Goal: Transaction & Acquisition: Purchase product/service

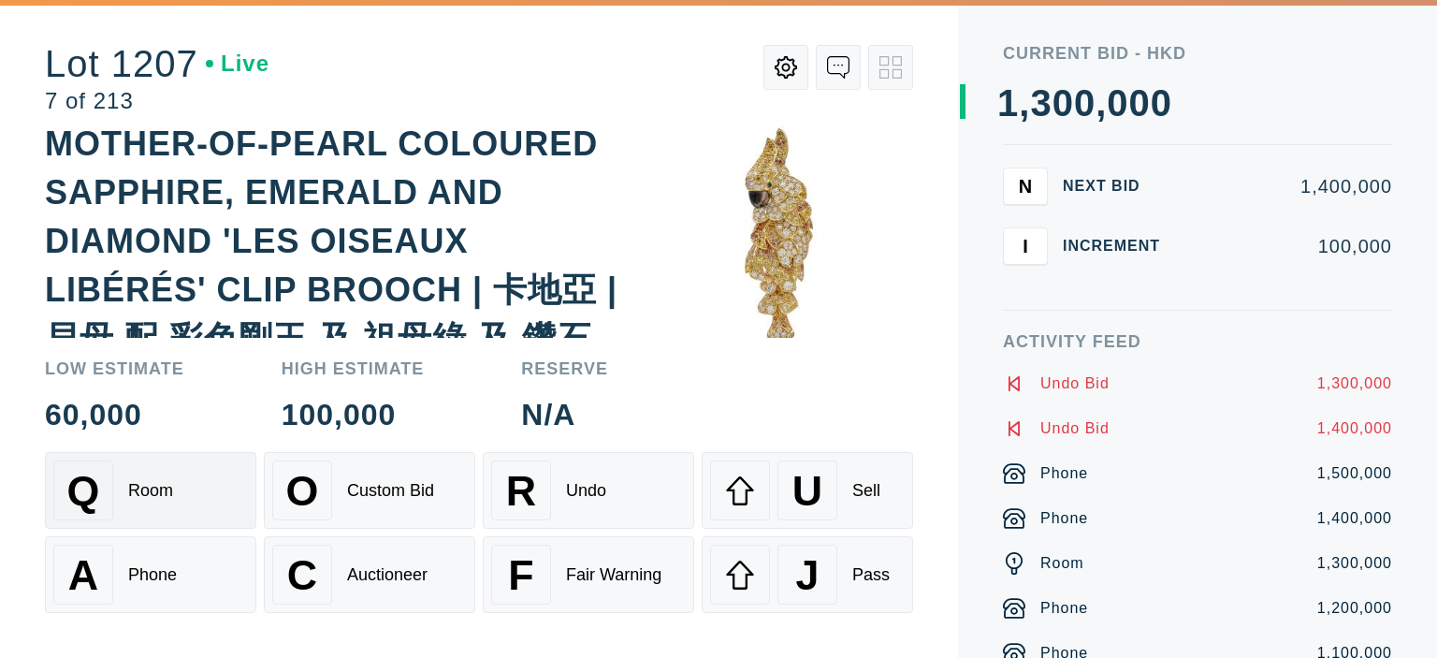
click at [152, 463] on div "Q Room" at bounding box center [150, 490] width 195 height 60
click at [141, 551] on div "A Phone" at bounding box center [150, 574] width 195 height 60
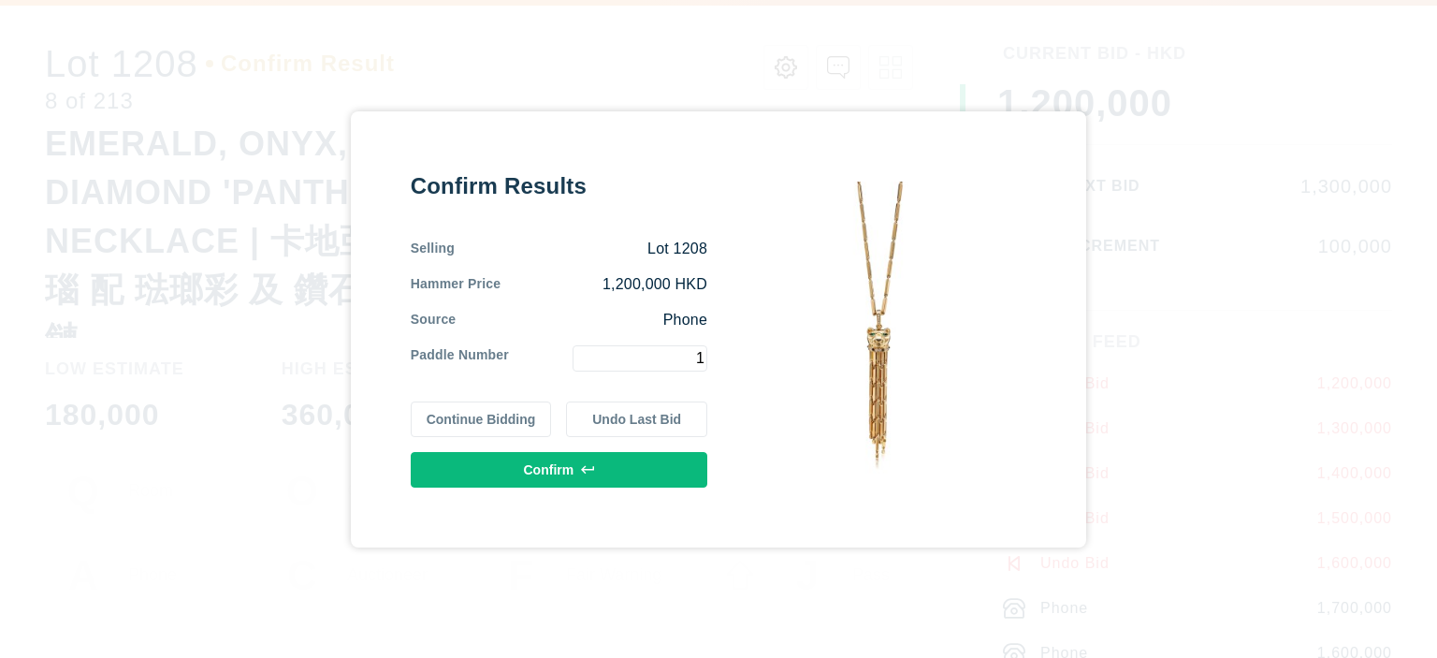
type input "1"
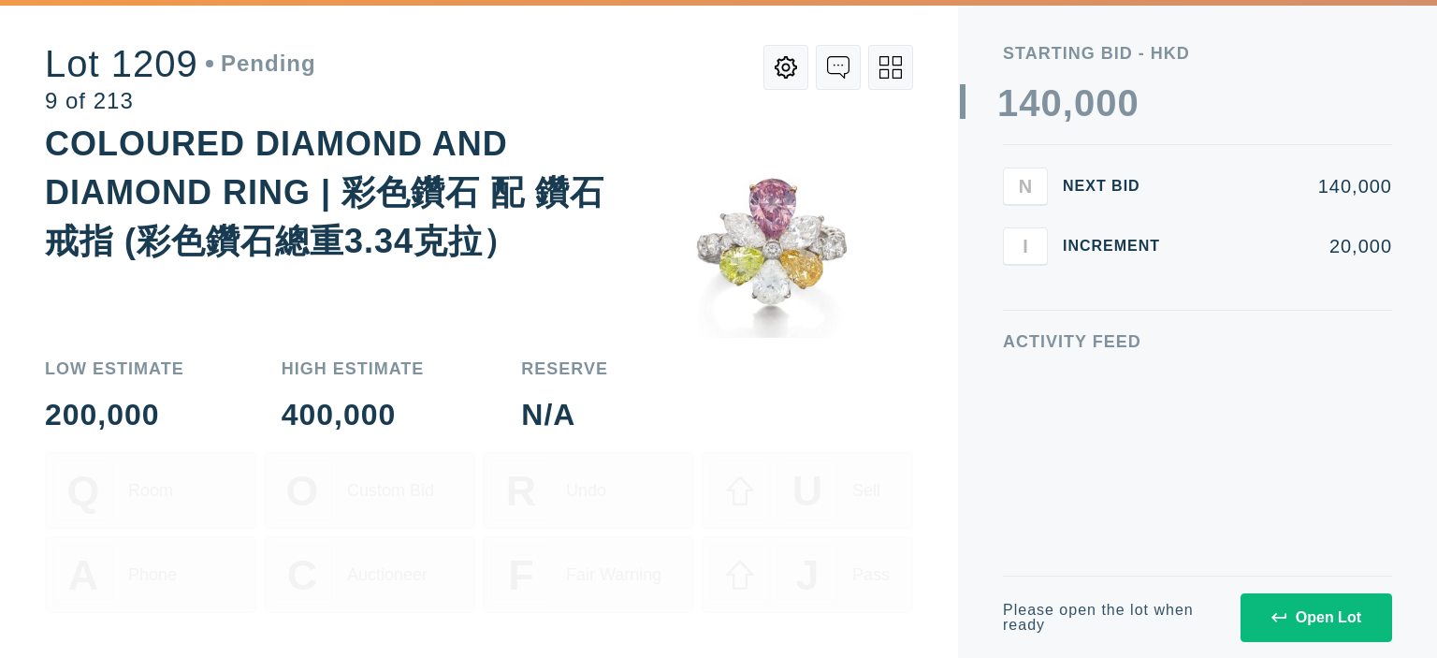
click at [872, 69] on button at bounding box center [890, 67] width 45 height 45
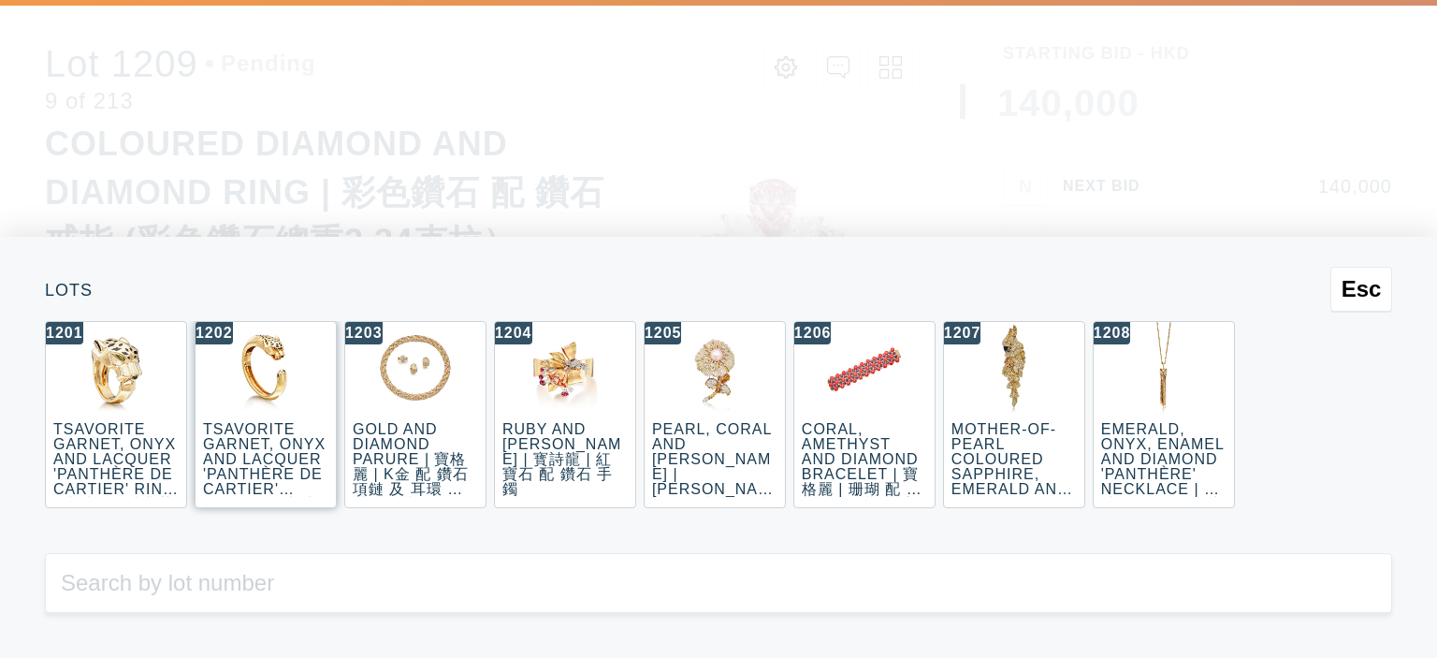
click at [195, 474] on div "1202 TSAVORITE GARNET, ONYX AND LACQUER 'PANTHÈRE DE CARTIER' [GEOGRAPHIC_DATA]…" at bounding box center [266, 414] width 142 height 187
click at [561, 433] on div "RUBY AND [PERSON_NAME] | 寳詩龍 | 紅寶石 配 鑽石 手鐲" at bounding box center [561, 459] width 119 height 76
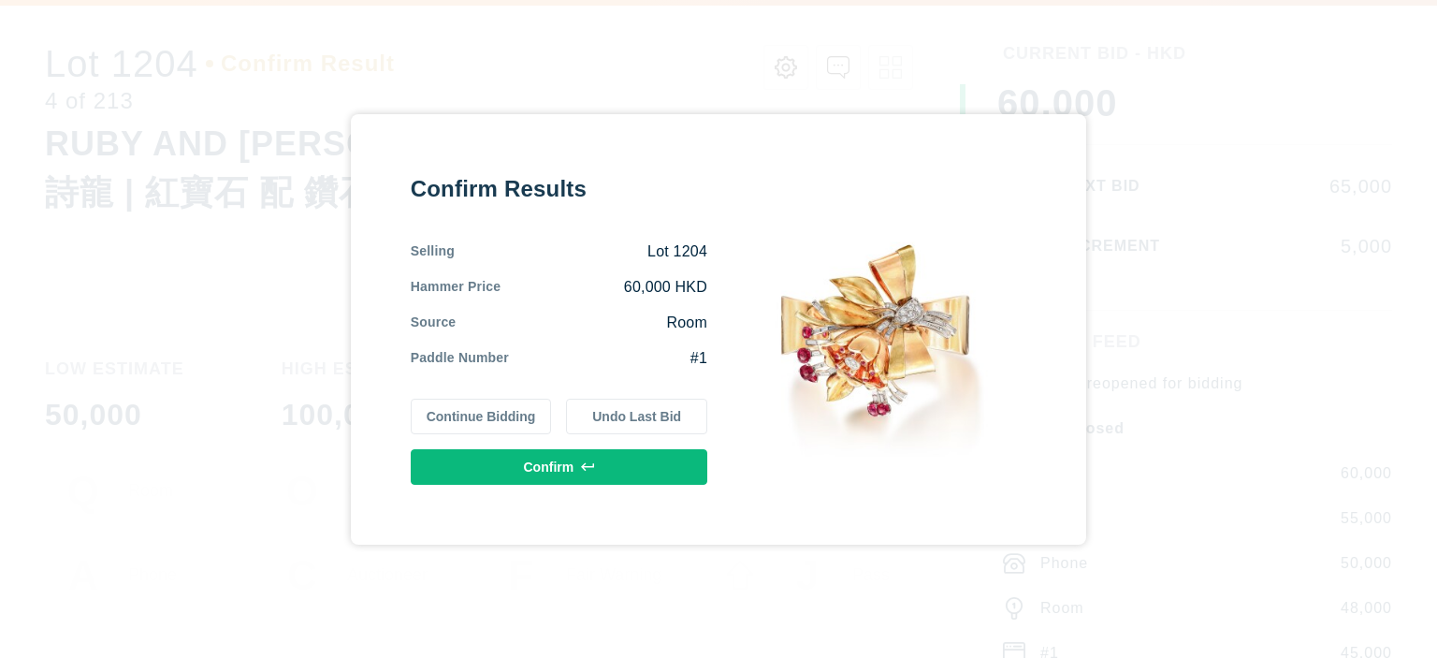
click at [517, 418] on button "Continue Bidding" at bounding box center [481, 416] width 141 height 36
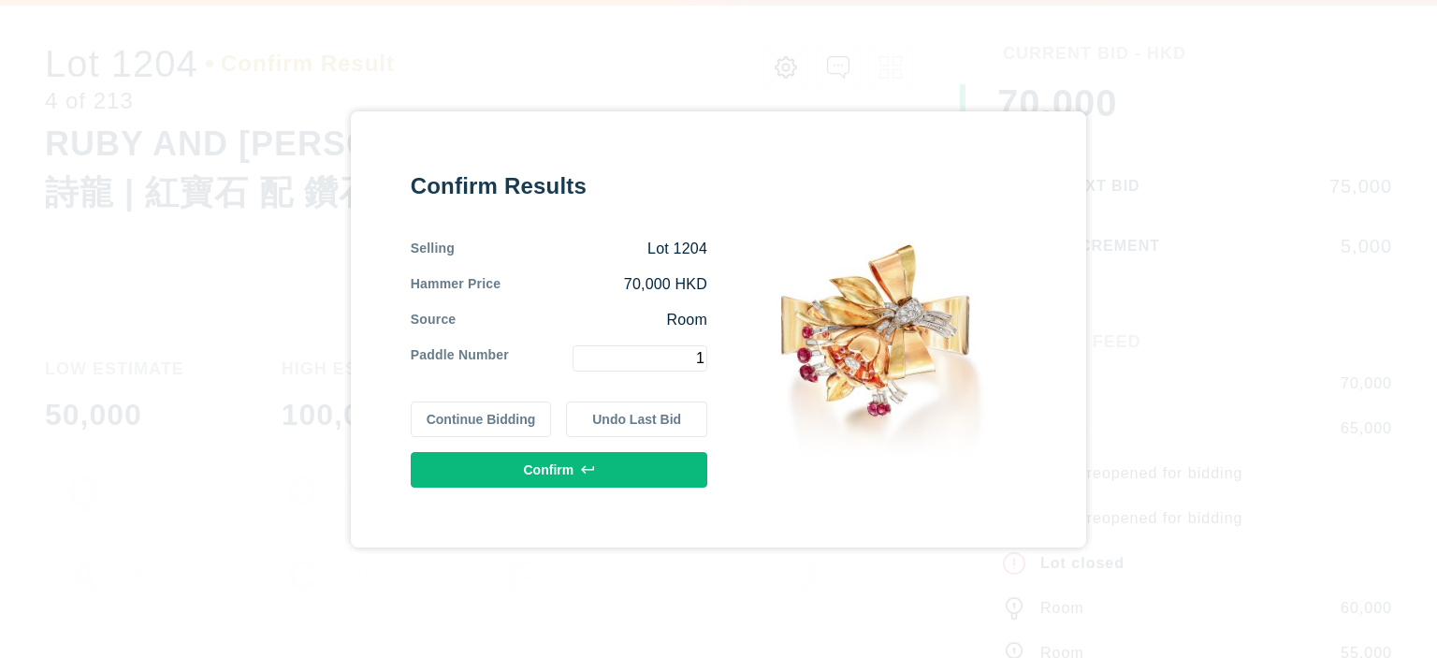
type input "1"
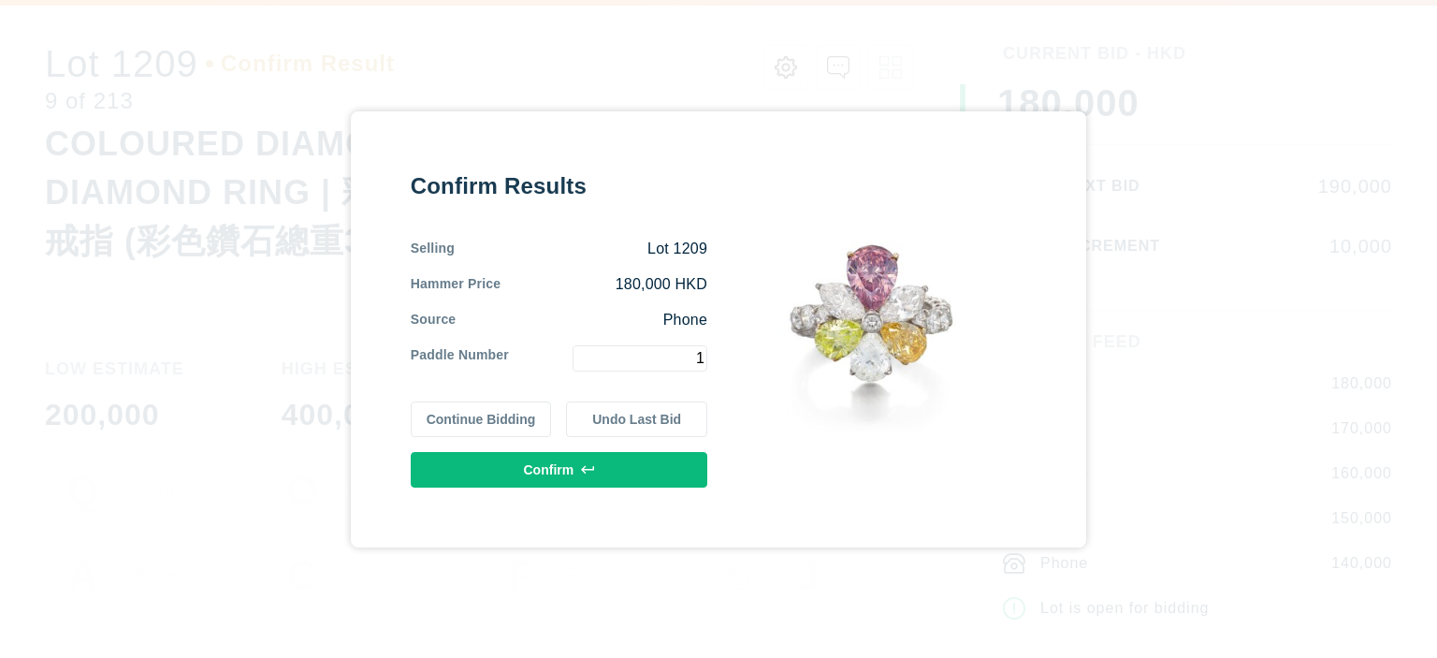
type input "1"
